Goal: Information Seeking & Learning: Find specific fact

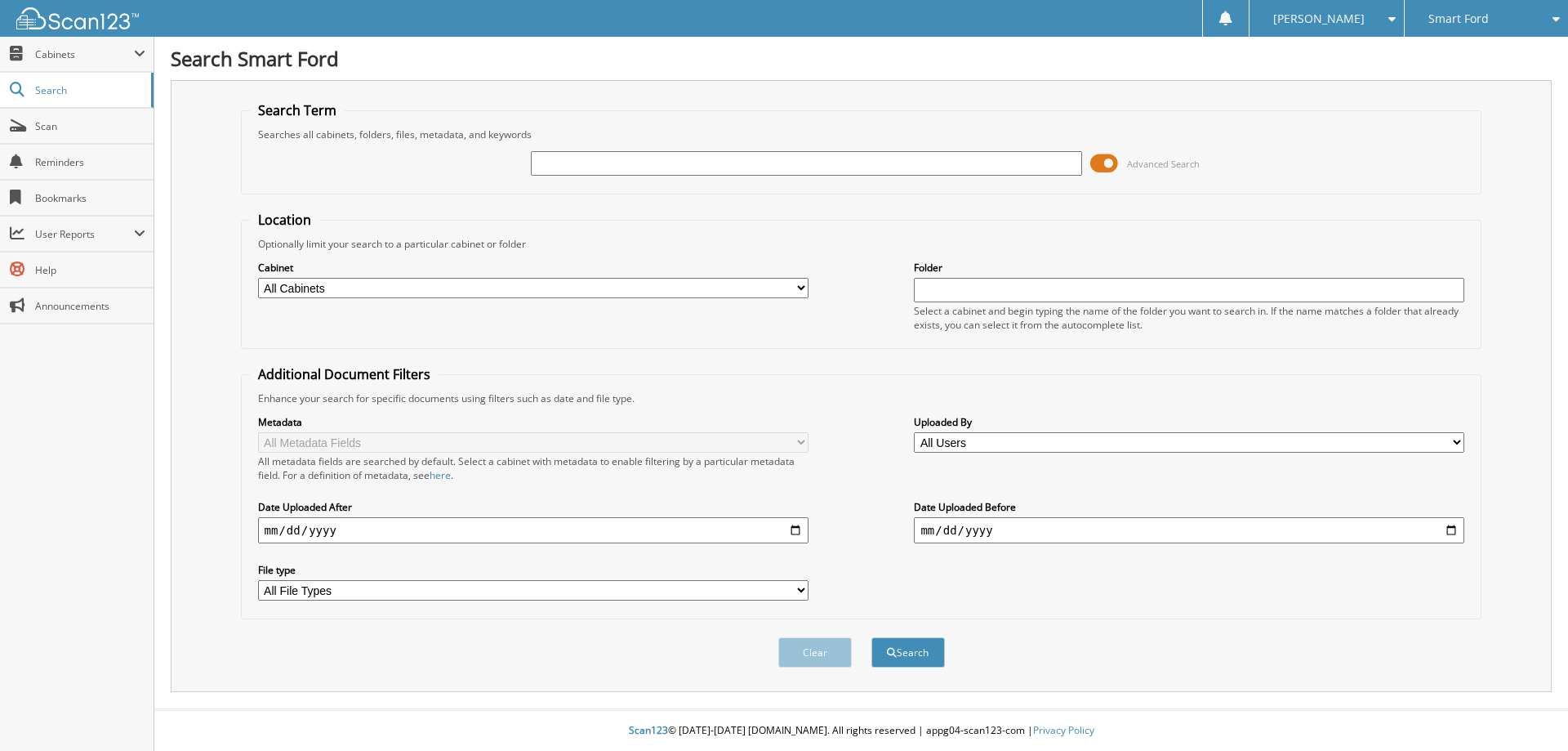
click at [1102, 167] on span at bounding box center [1103, 163] width 28 height 25
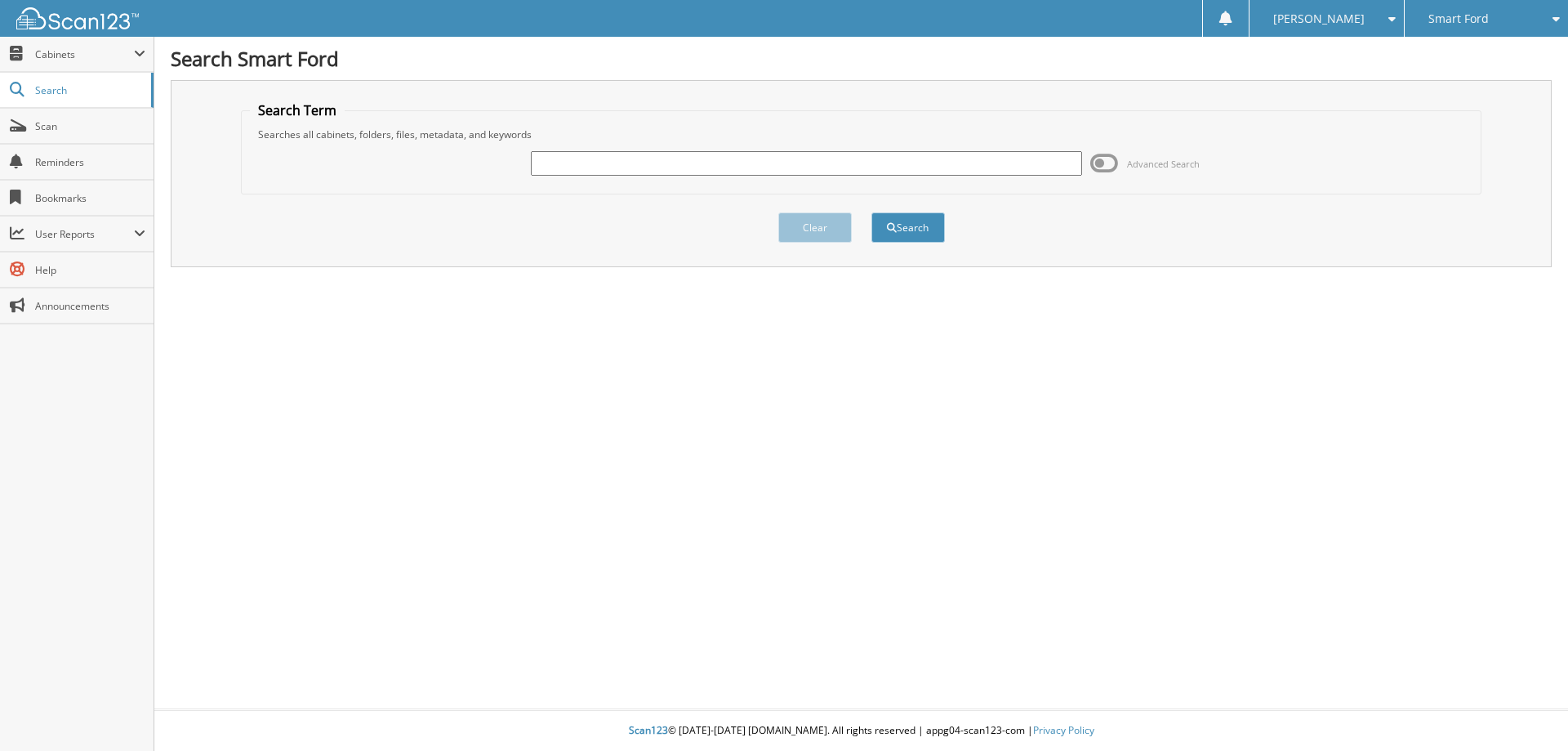
click at [549, 167] on input "text" at bounding box center [806, 163] width 551 height 25
type input "6021129"
click at [871, 213] on button "Search" at bounding box center [907, 228] width 73 height 30
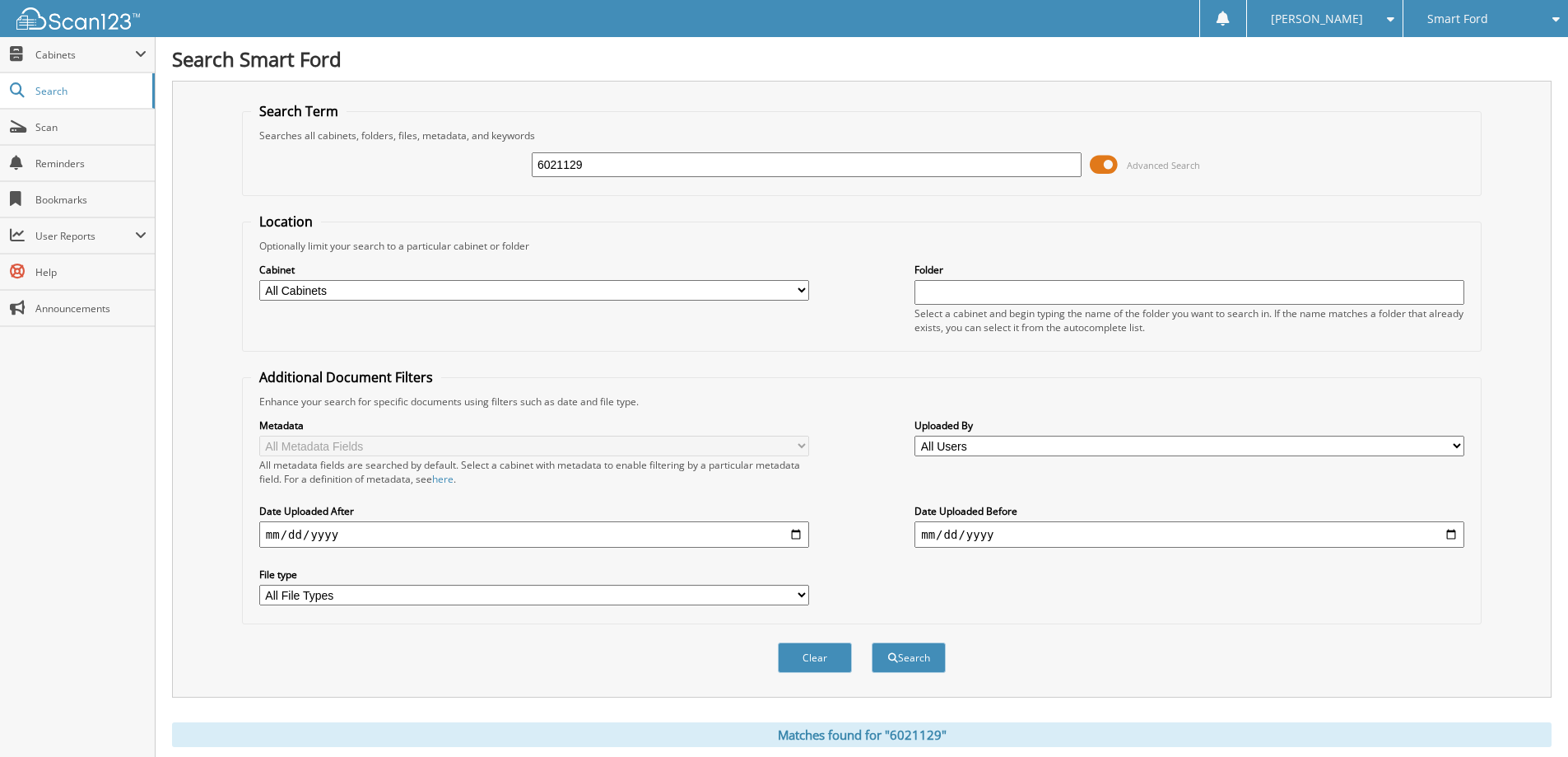
click at [799, 295] on select "All Cabinets Needs Filing" at bounding box center [534, 290] width 550 height 21
click at [915, 653] on button "Search" at bounding box center [908, 657] width 74 height 31
click at [1109, 160] on span at bounding box center [1103, 165] width 28 height 25
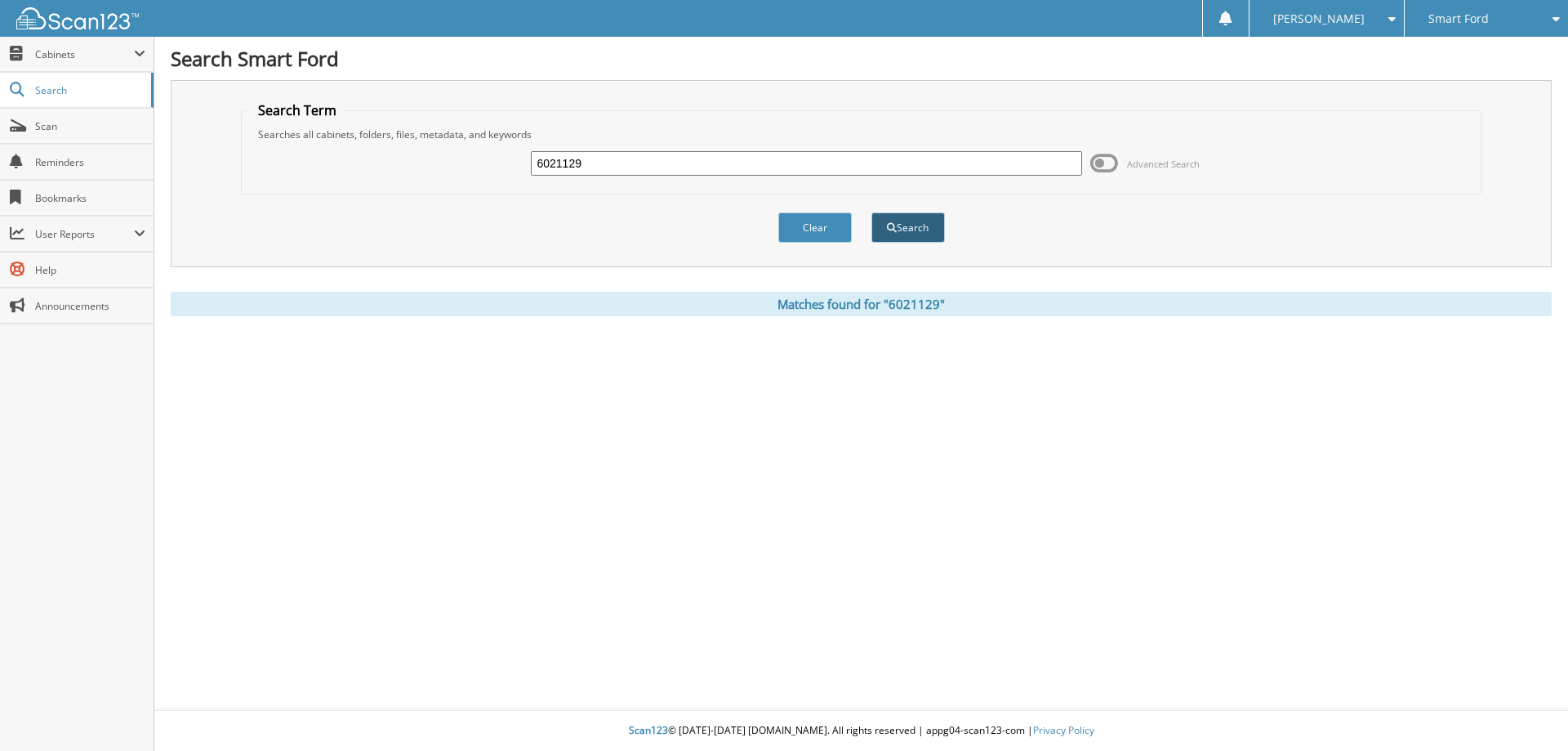
click at [925, 238] on button "Search" at bounding box center [907, 228] width 73 height 30
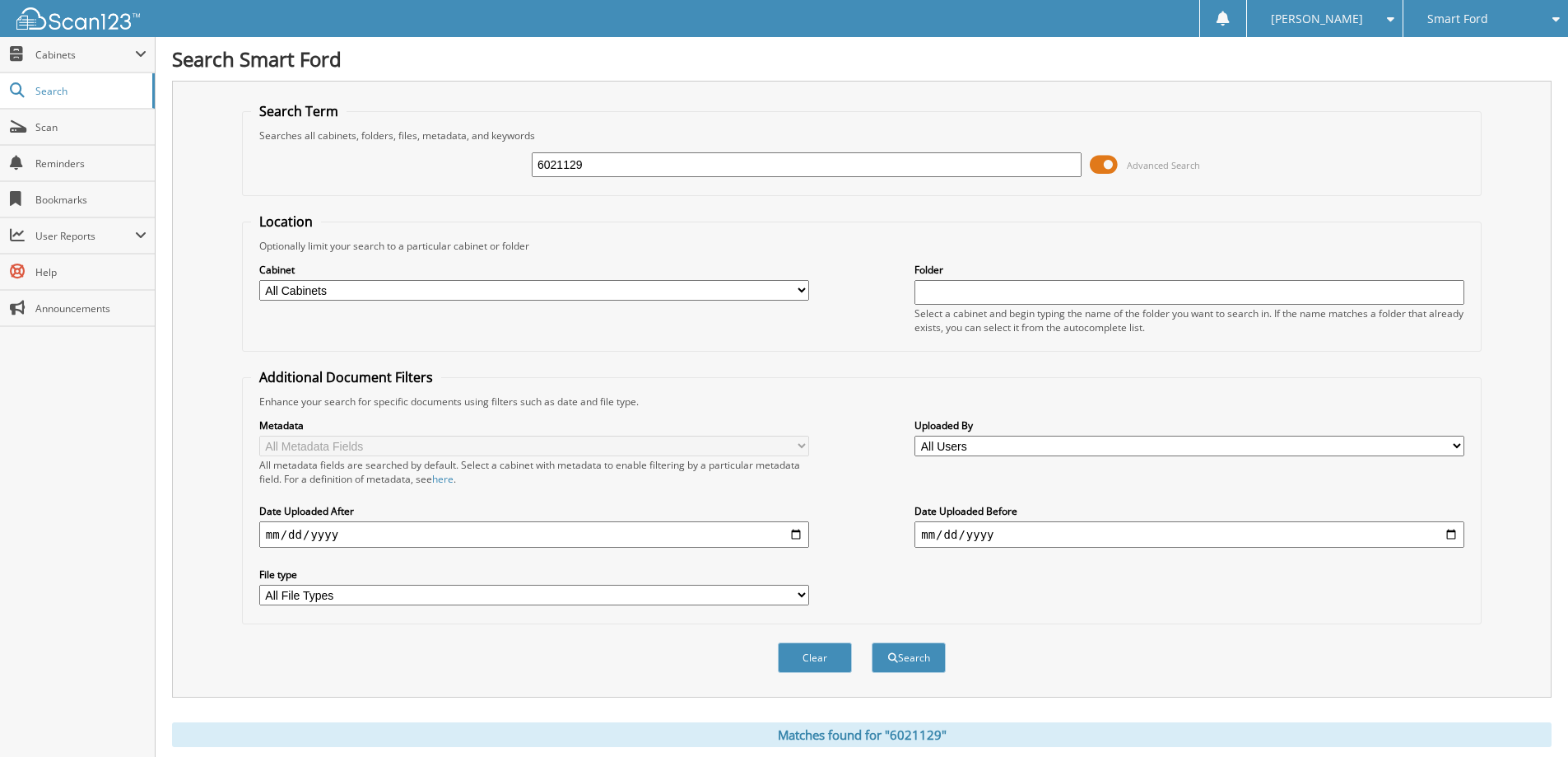
scroll to position [49, 0]
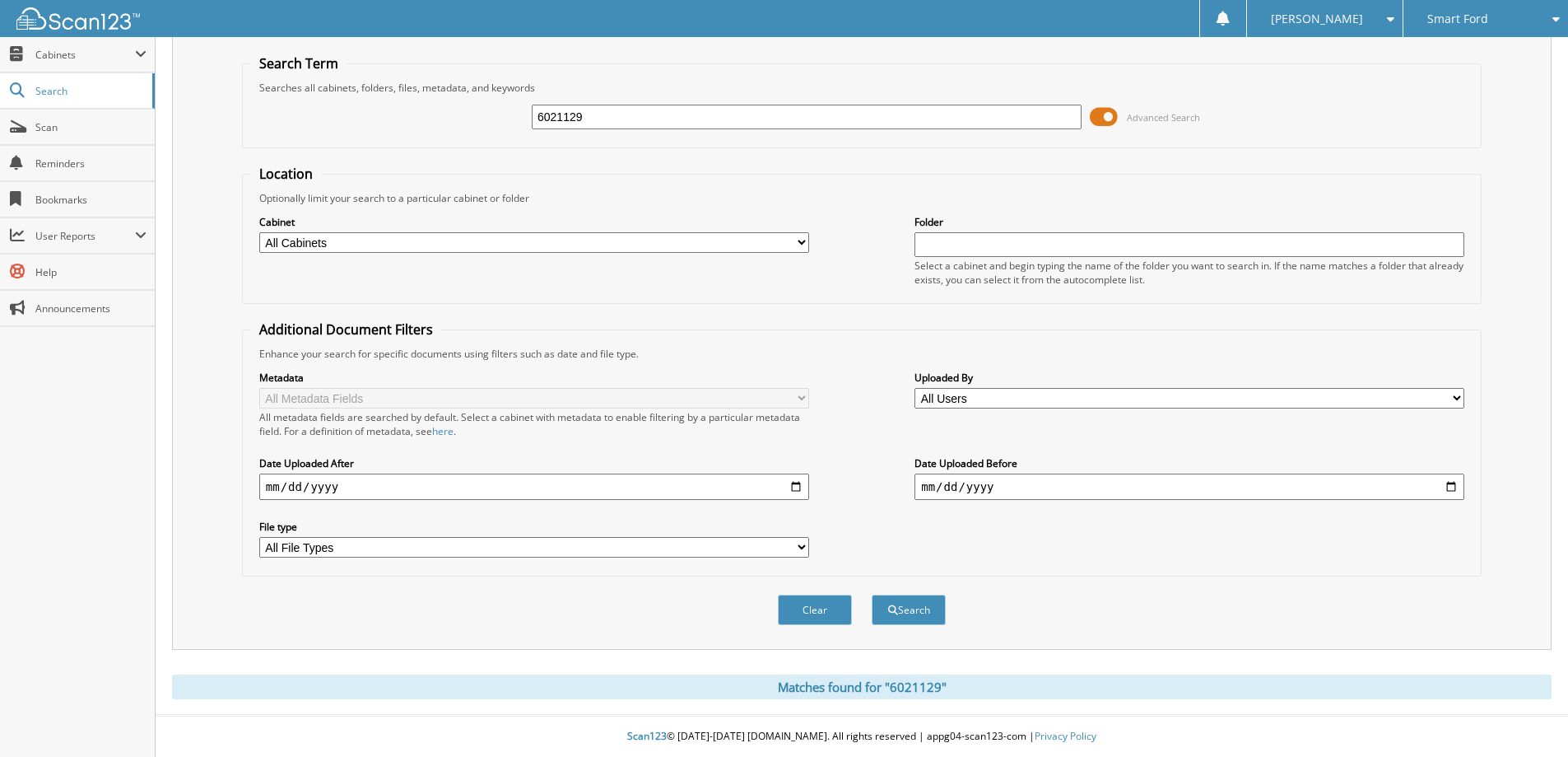
click at [912, 691] on div "Matches found for "6021129"" at bounding box center [862, 687] width 1380 height 25
click at [33, 53] on span "Cabinets" at bounding box center [77, 55] width 155 height 35
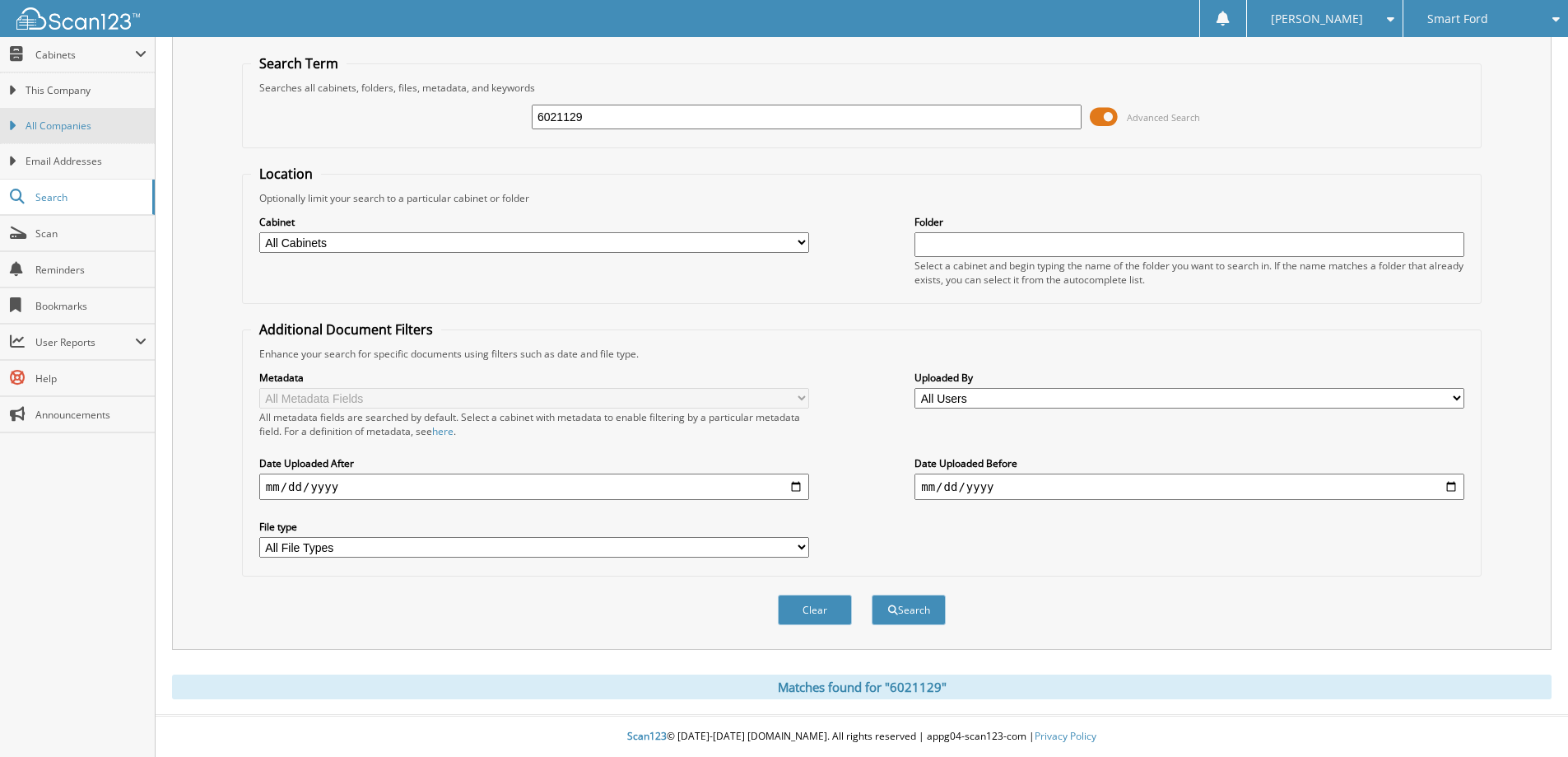
click at [41, 122] on span "All Companies" at bounding box center [86, 125] width 121 height 14
click at [62, 89] on span "This Company" at bounding box center [86, 90] width 121 height 14
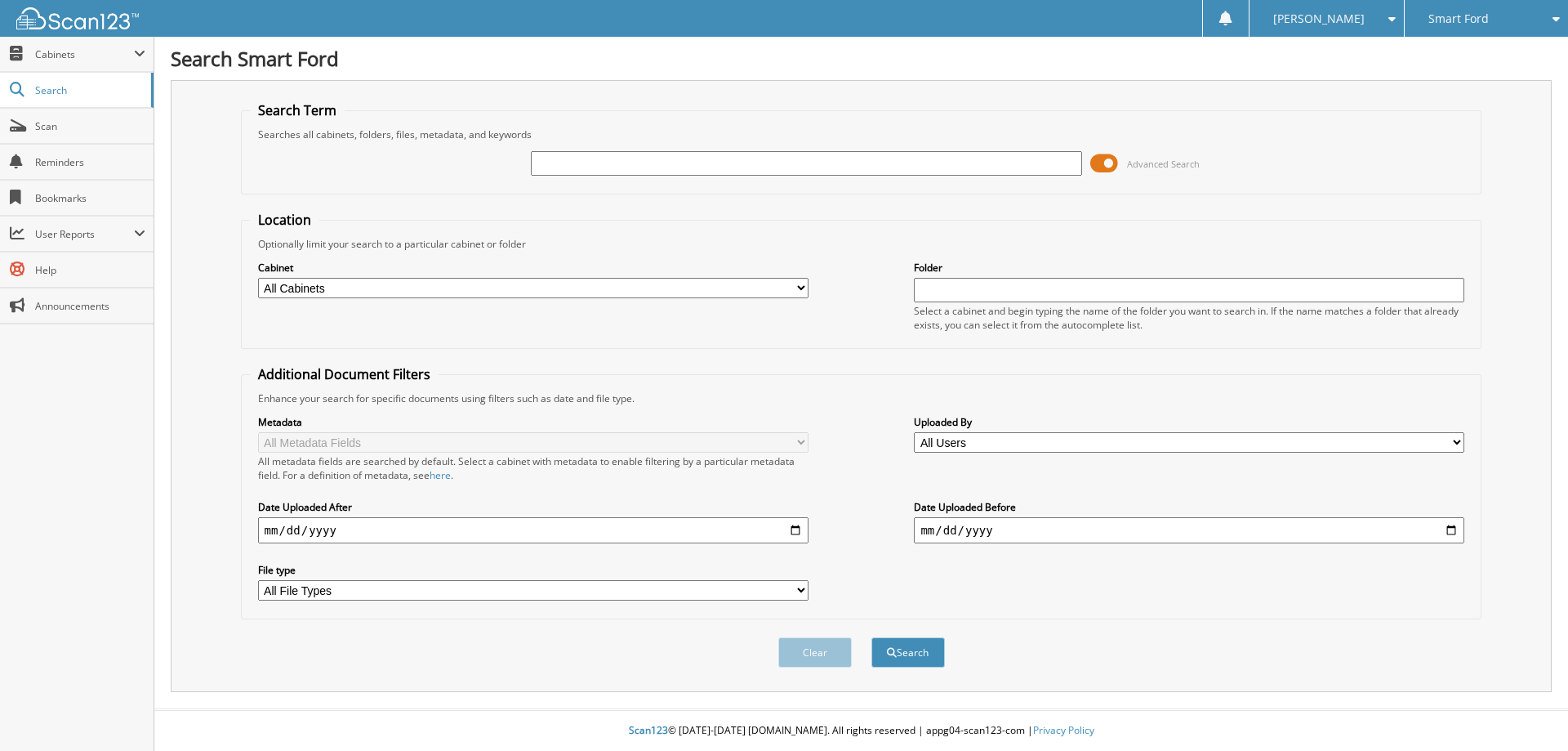
click at [1113, 168] on span at bounding box center [1103, 163] width 28 height 25
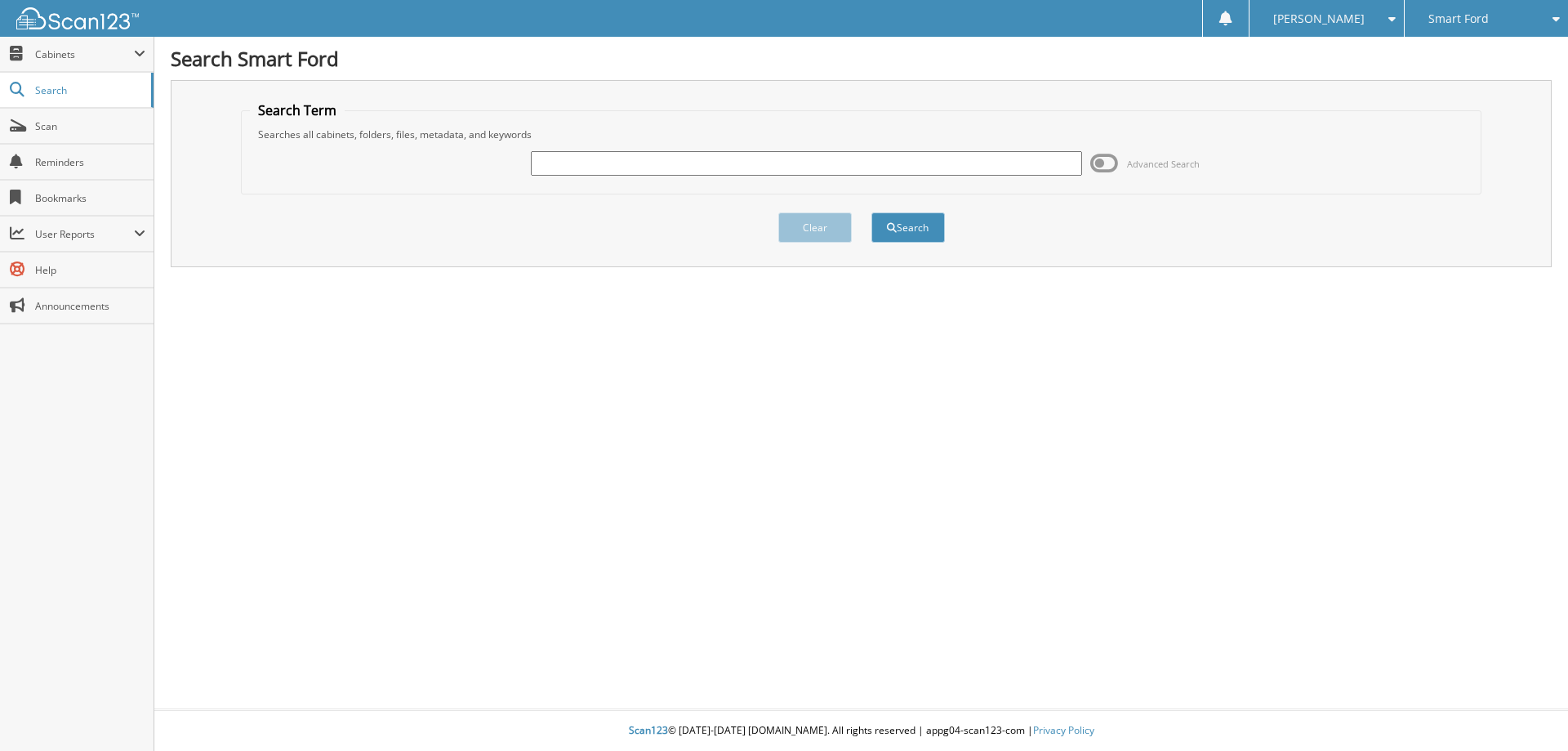
click at [614, 161] on input "text" at bounding box center [806, 163] width 551 height 25
type input "6021129"
click at [903, 218] on button "Search" at bounding box center [907, 228] width 73 height 30
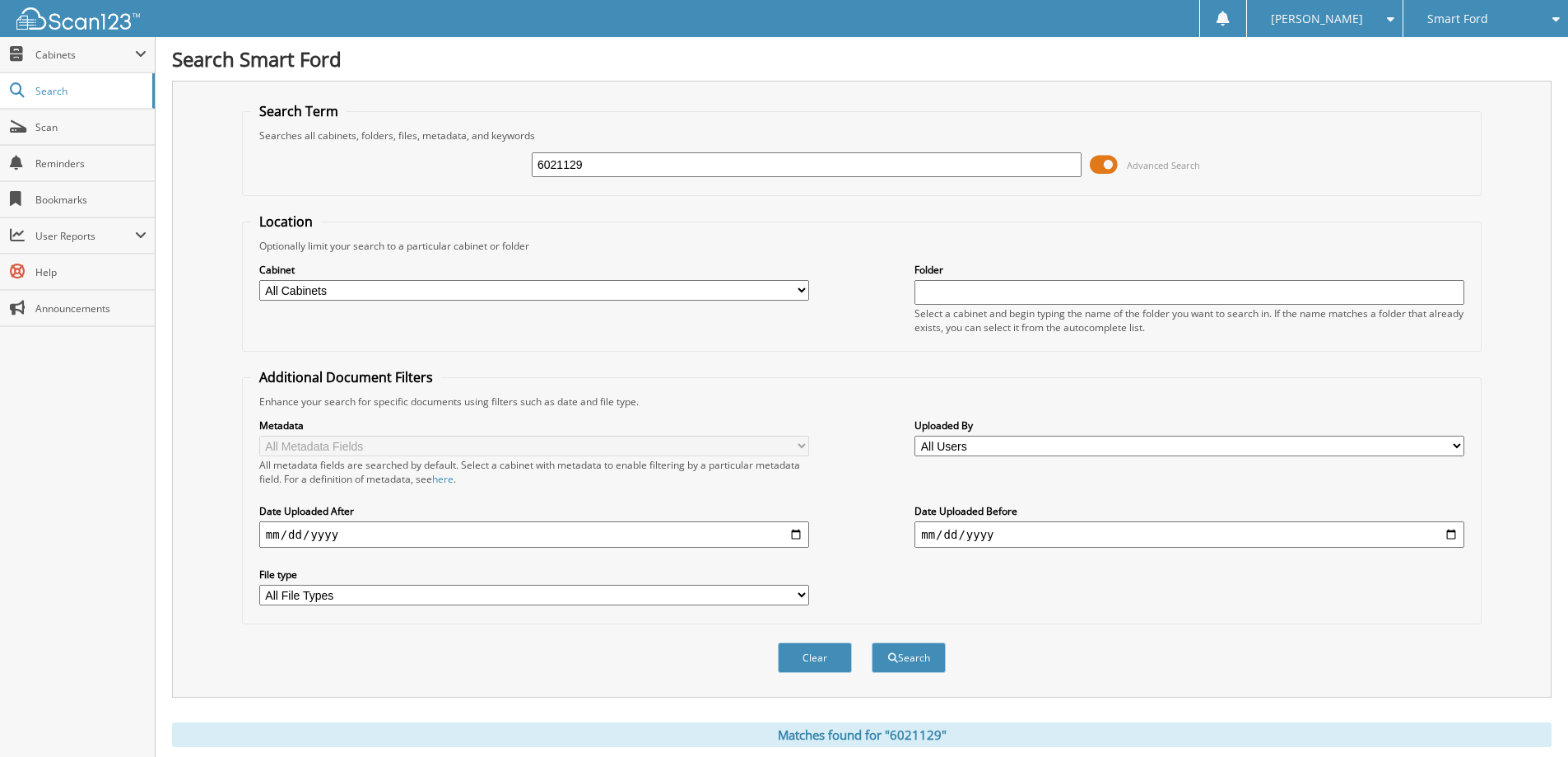
scroll to position [49, 0]
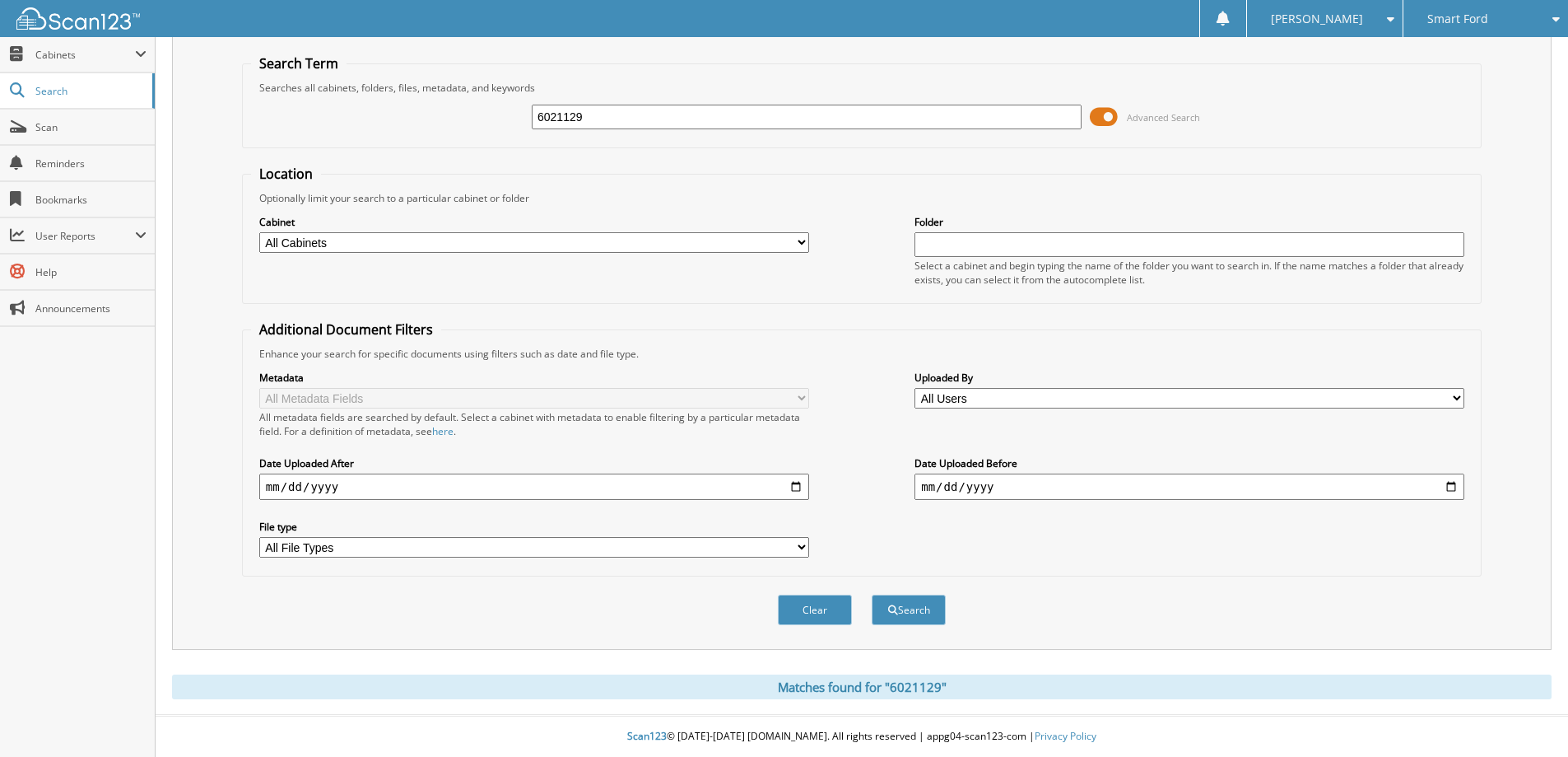
click at [1108, 113] on span at bounding box center [1103, 117] width 28 height 25
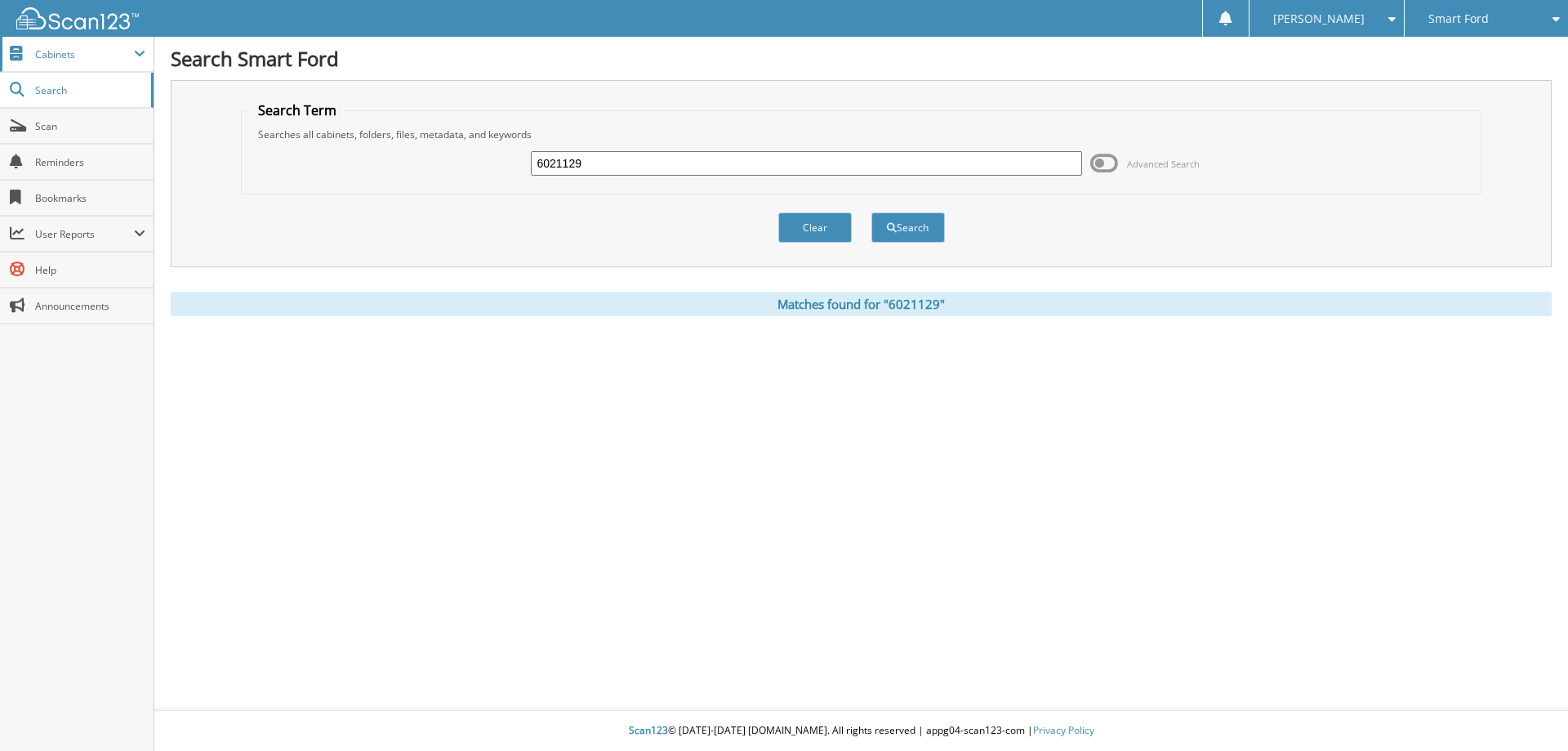
click at [56, 65] on span "Cabinets" at bounding box center [77, 54] width 154 height 35
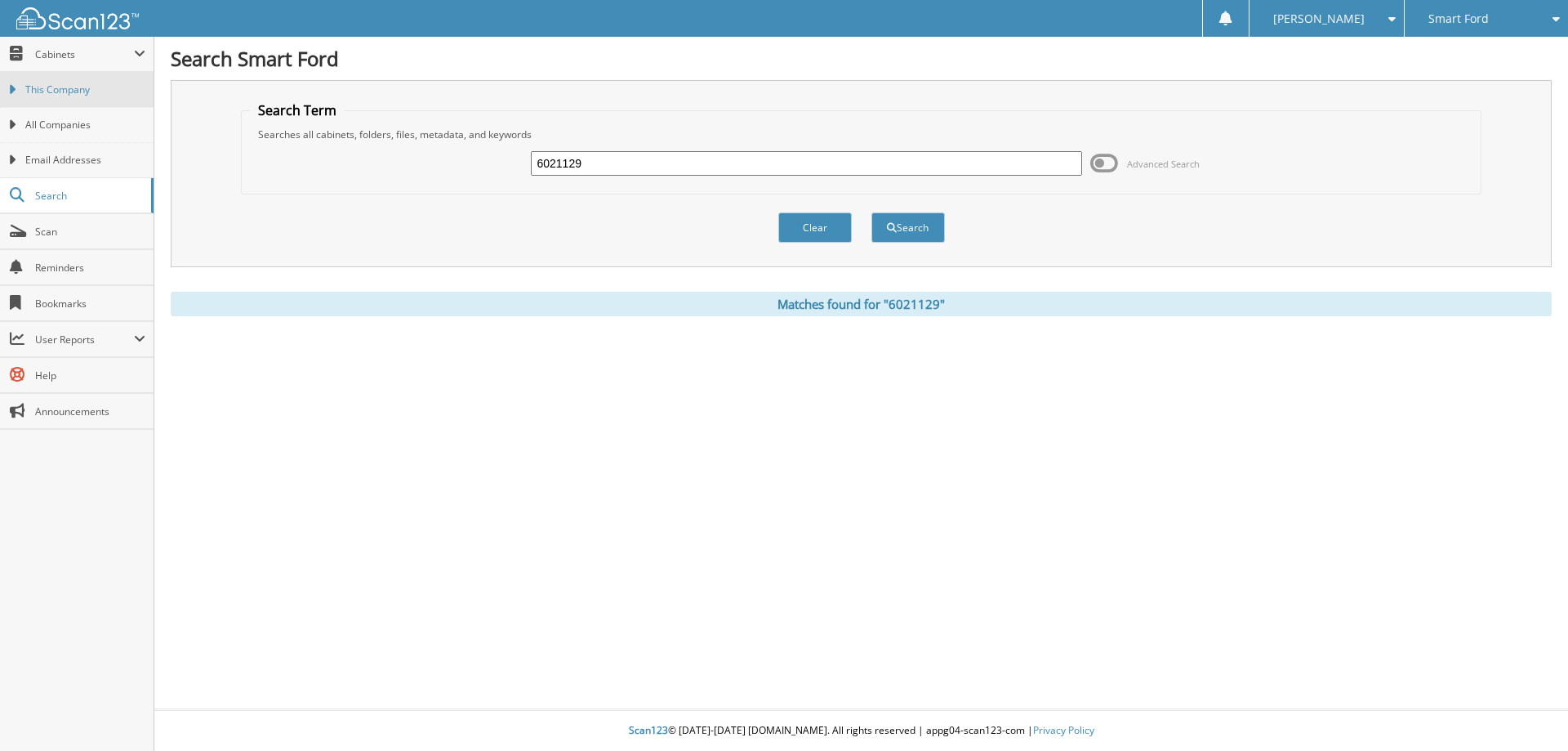
click at [45, 90] on span "This Company" at bounding box center [85, 89] width 120 height 14
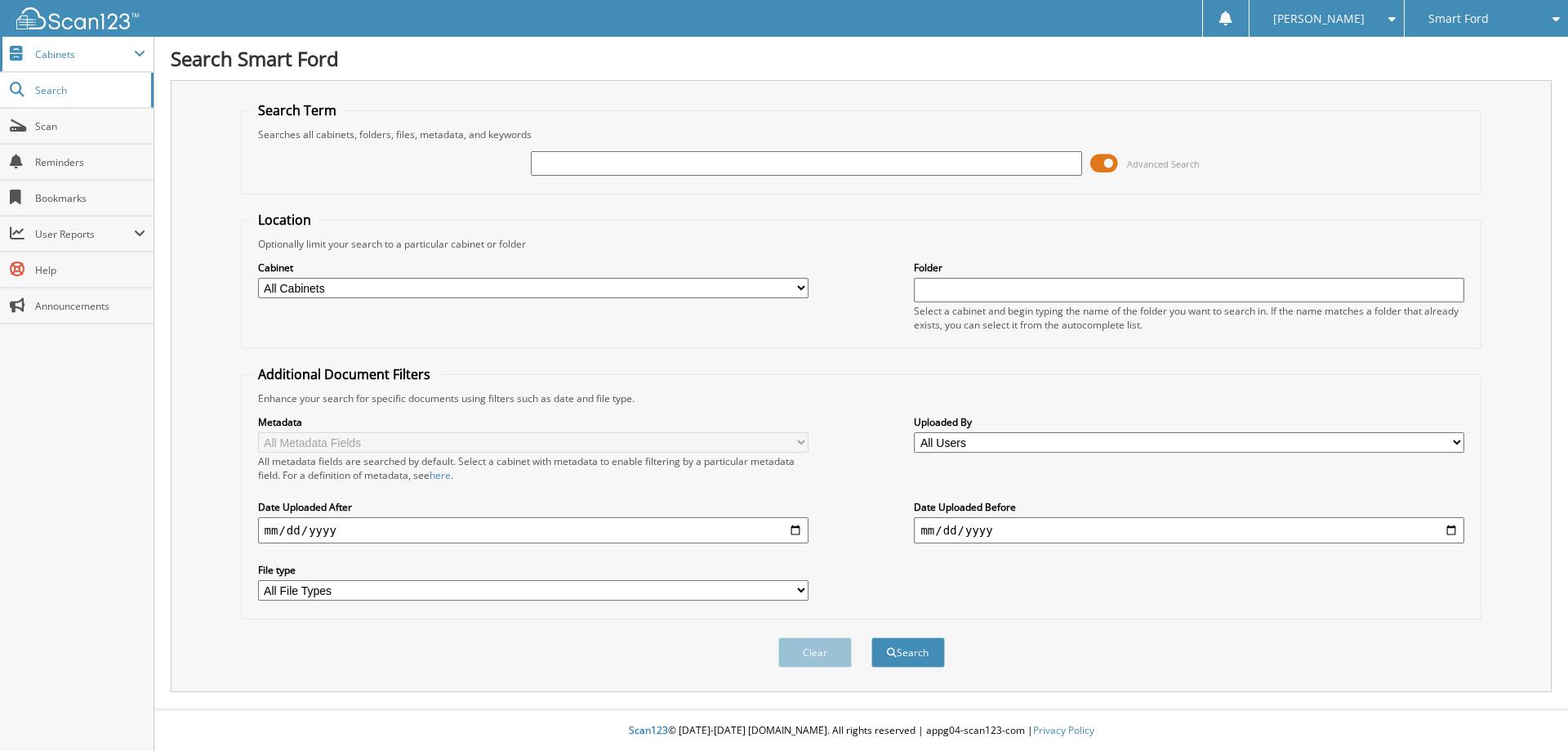
click at [28, 50] on span "Cabinets" at bounding box center [77, 54] width 154 height 35
click at [905, 168] on input "text" at bounding box center [806, 163] width 551 height 25
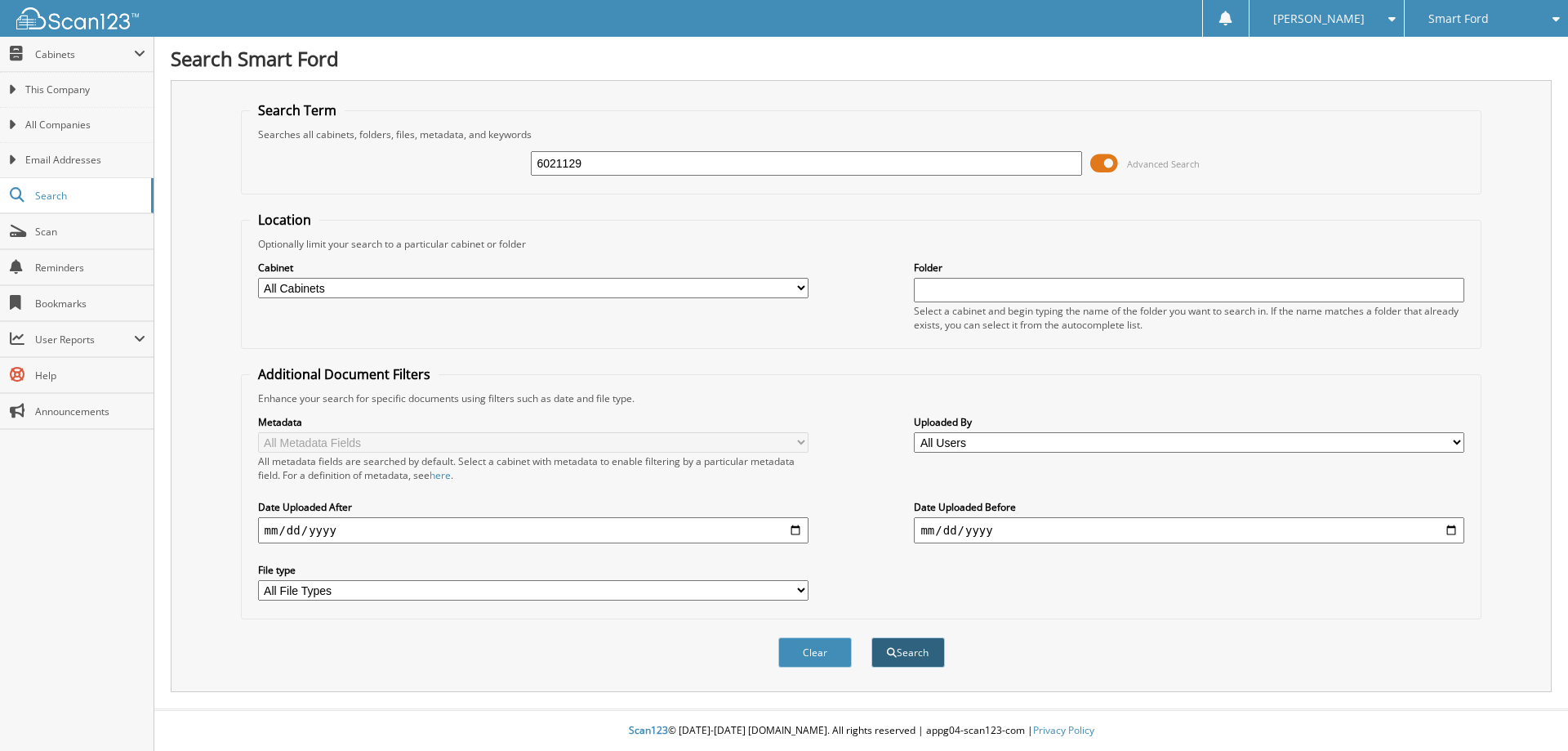
type input "6021129"
click at [923, 656] on button "Search" at bounding box center [907, 652] width 73 height 30
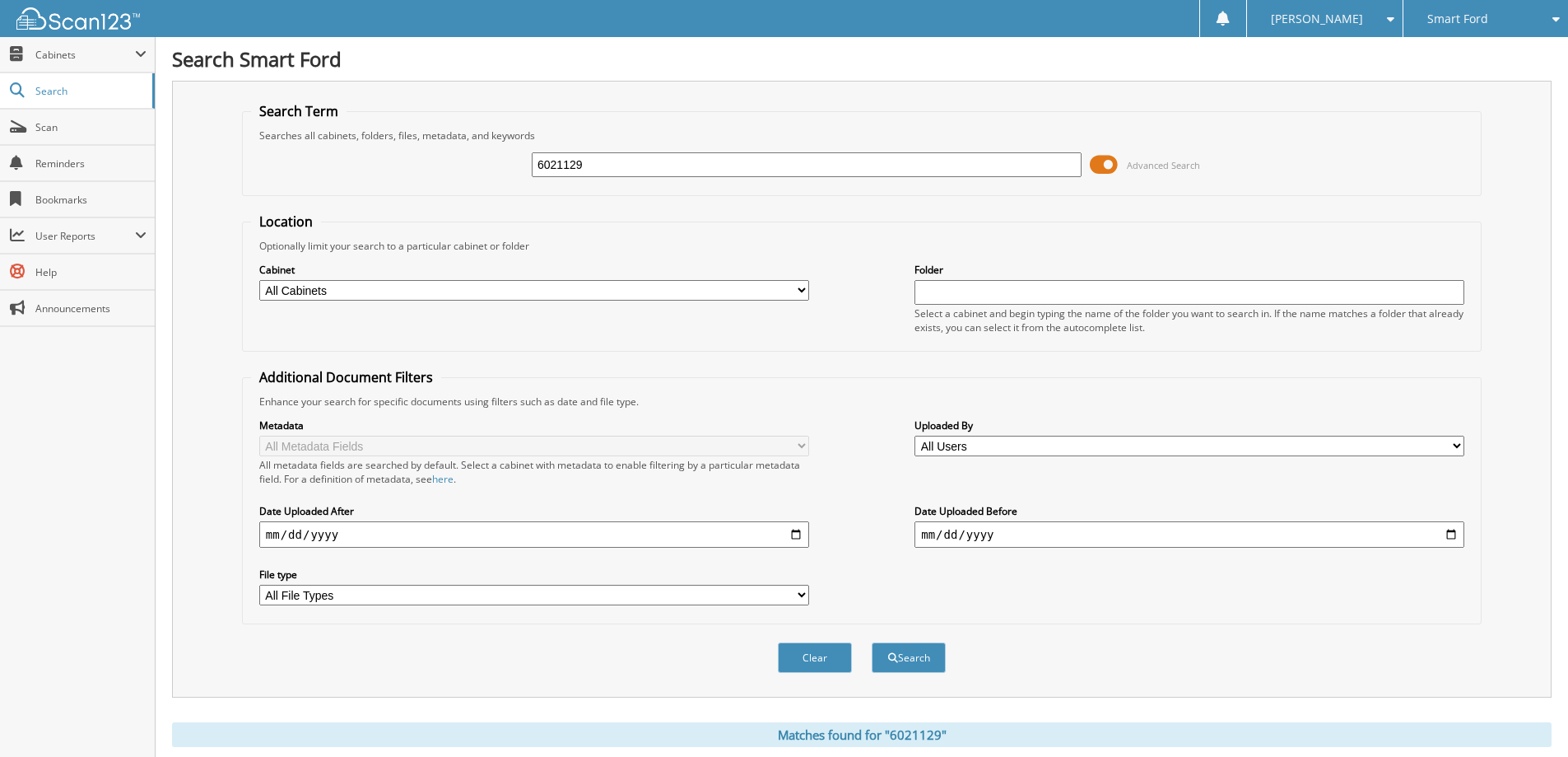
click at [920, 738] on div "Matches found for "6021129"" at bounding box center [862, 734] width 1380 height 25
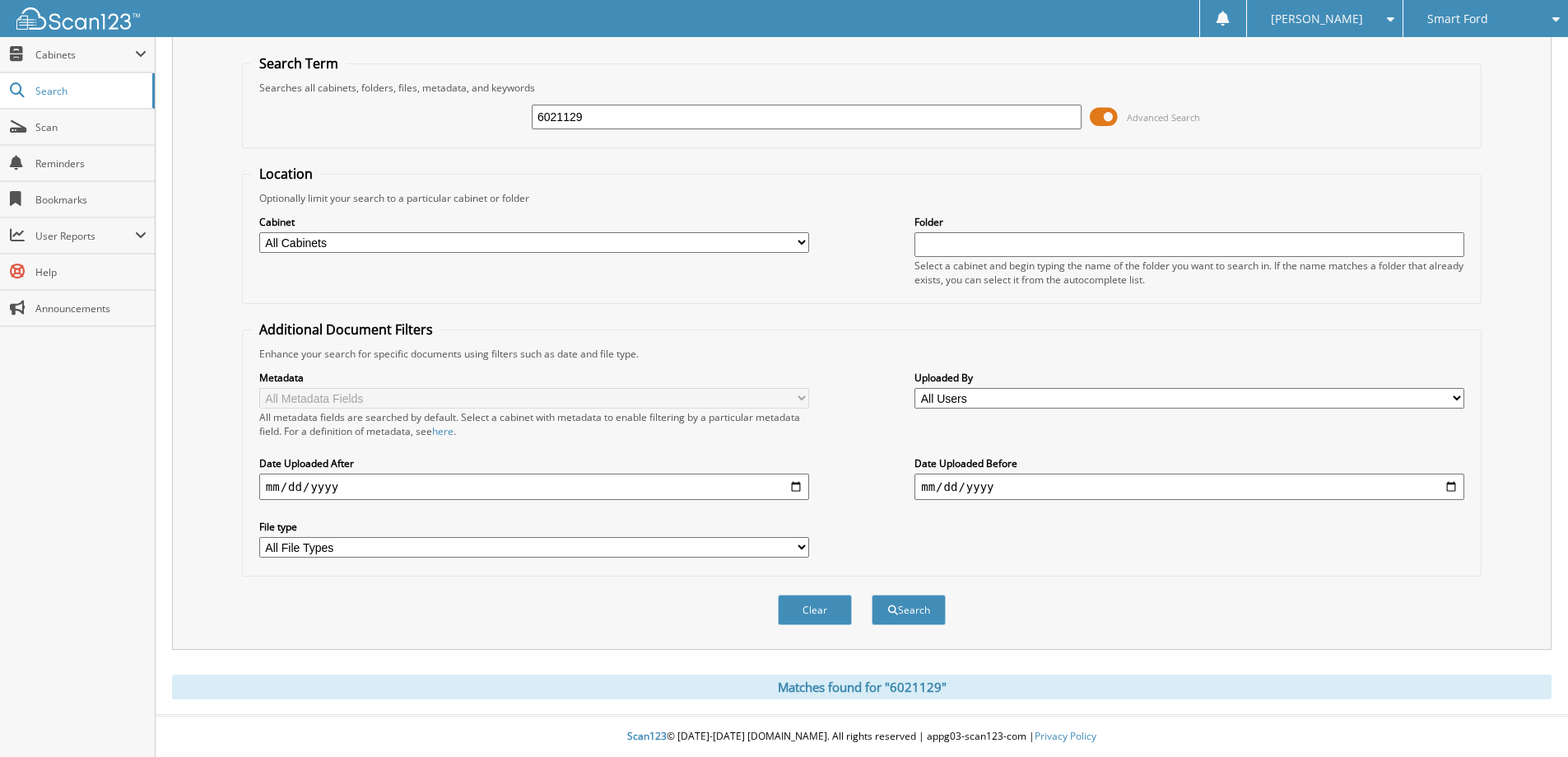
click at [887, 687] on div "Matches found for "6021129"" at bounding box center [862, 687] width 1380 height 25
click at [941, 685] on div "Matches found for "6021129"" at bounding box center [862, 687] width 1380 height 25
